Goal: Ask a question: Seek information or help from site administrators or community

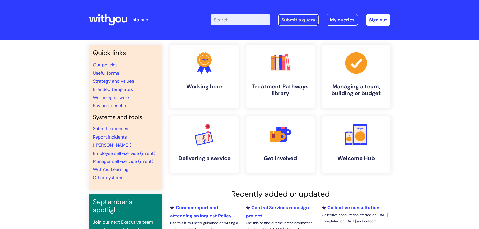
click at [293, 18] on link "Submit a query" at bounding box center [298, 20] width 40 height 12
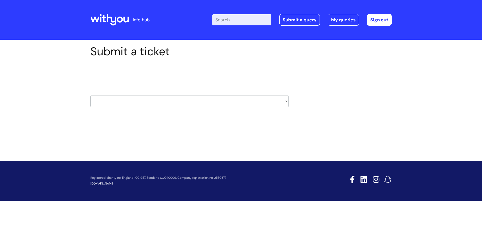
click at [162, 101] on select "HR / People IT and Support Clinical Drug Alerts Finance Accounts Data Support T…" at bounding box center [189, 101] width 198 height 12
select select "it_and_support"
click at [90, 95] on select "HR / People IT and Support Clinical Drug Alerts Finance Accounts Data Support T…" at bounding box center [189, 101] width 198 height 12
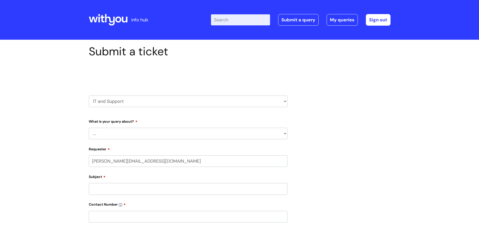
click at [167, 130] on select "... Mobile Phone Reset & MFA Accounts, Starters and Leavers IT Hardware issue I…" at bounding box center [188, 134] width 198 height 12
select select "Something Else"
click at [89, 128] on select "... Mobile Phone Reset & MFA Accounts, Starters and Leavers IT Hardware issue I…" at bounding box center [188, 134] width 198 height 12
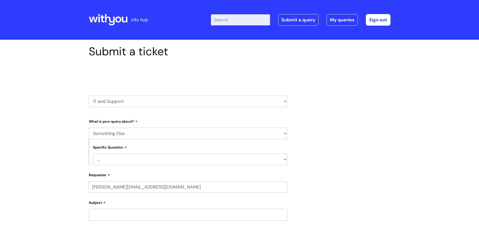
click at [140, 165] on select "... My problem is not listed" at bounding box center [190, 160] width 194 height 12
select select "My problem is not listed"
click at [93, 154] on select "... My problem is not listed" at bounding box center [190, 160] width 194 height 12
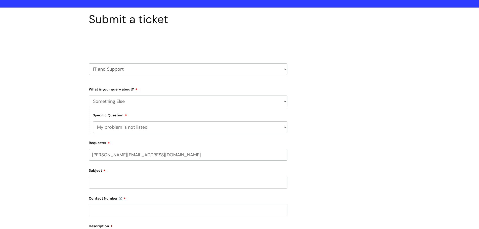
click at [132, 183] on input "Subject" at bounding box center [188, 183] width 198 height 12
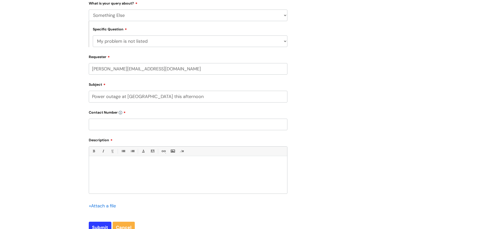
scroll to position [118, 0]
type input "Power outage at [GEOGRAPHIC_DATA] this afternoon"
click at [121, 123] on input "text" at bounding box center [188, 124] width 198 height 12
type input "07974883479"
click at [114, 161] on div at bounding box center [188, 176] width 198 height 35
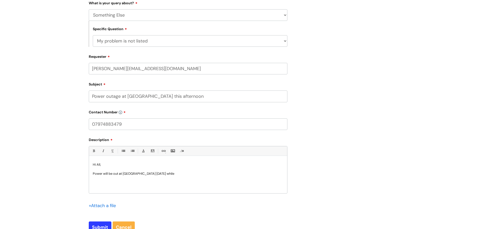
click at [93, 173] on p "Power will be out at [GEOGRAPHIC_DATA] [DATE] while" at bounding box center [188, 173] width 190 height 5
click at [165, 176] on div "Hi All, The power will be out at [GEOGRAPHIC_DATA] [DATE] while" at bounding box center [188, 176] width 198 height 35
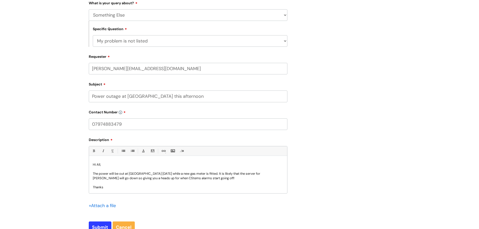
click at [136, 173] on p "The power will be out at [GEOGRAPHIC_DATA] [DATE] while a new gas meter is fitt…" at bounding box center [188, 175] width 190 height 9
click at [137, 173] on p "The power will be out at [GEOGRAPHIC_DATA] [DATE] while a new gas meter is fitt…" at bounding box center [188, 175] width 190 height 9
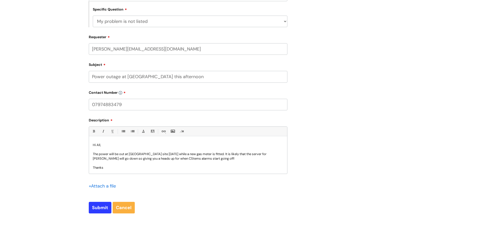
scroll to position [139, 0]
click at [121, 164] on p at bounding box center [188, 162] width 190 height 5
click at [194, 159] on p "The power will be out at [GEOGRAPHIC_DATA] site [DATE] while a new gas meter is…" at bounding box center [188, 155] width 190 height 9
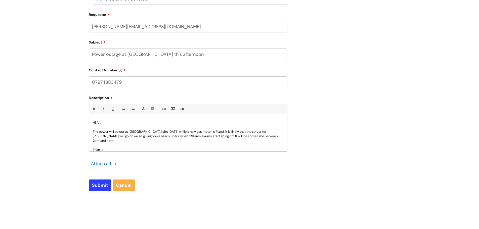
scroll to position [161, 0]
click at [140, 143] on p at bounding box center [188, 145] width 190 height 5
click at [101, 184] on input "Submit" at bounding box center [100, 185] width 23 height 12
type input "Please Wait..."
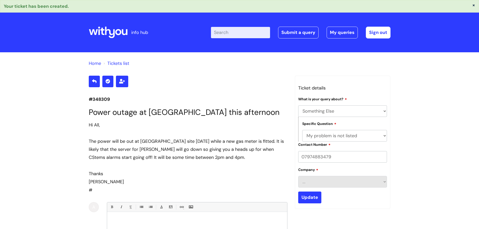
select select "Something Else"
select select "My problem is not listed"
